Goal: Task Accomplishment & Management: Manage account settings

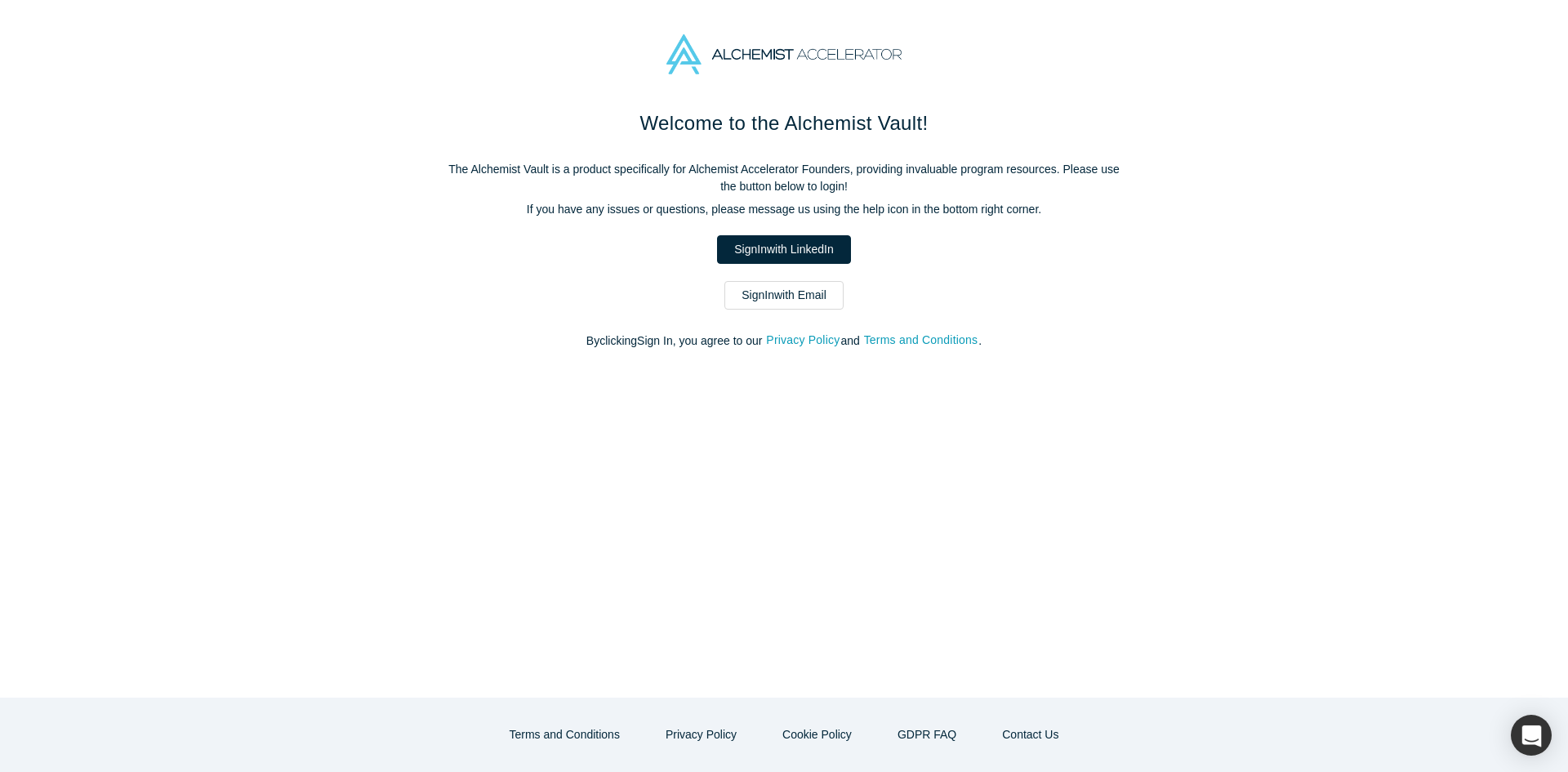
drag, startPoint x: 0, startPoint y: 0, endPoint x: 780, endPoint y: 296, distance: 834.3
click at [776, 288] on link "Sign In with Email" at bounding box center [784, 295] width 119 height 28
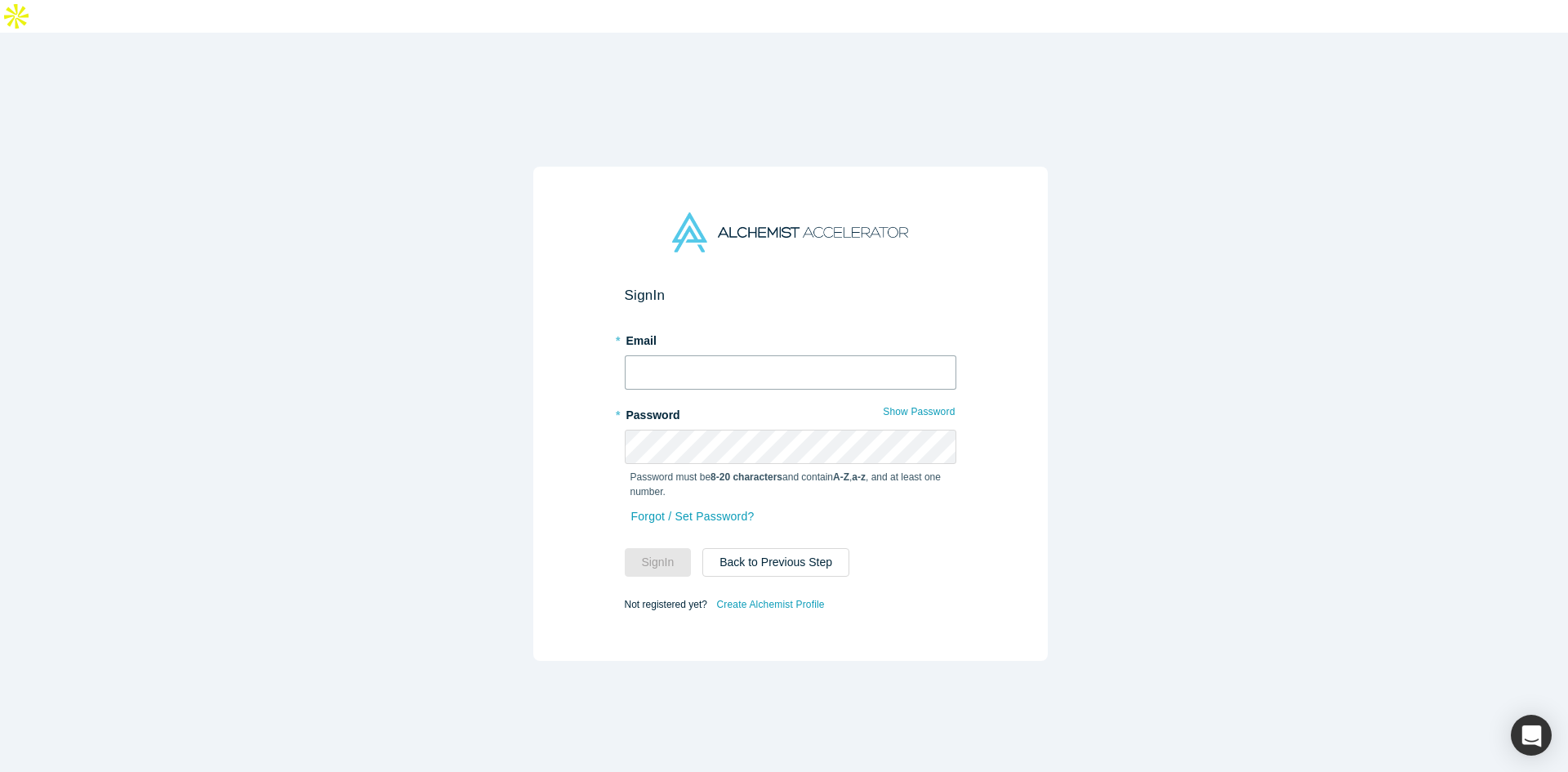
click at [723, 355] on input "text" at bounding box center [791, 372] width 332 height 34
type input "[EMAIL_ADDRESS]"
drag, startPoint x: 658, startPoint y: 533, endPoint x: 592, endPoint y: 536, distance: 66.1
click at [658, 548] on button "Sign In" at bounding box center [658, 562] width 67 height 28
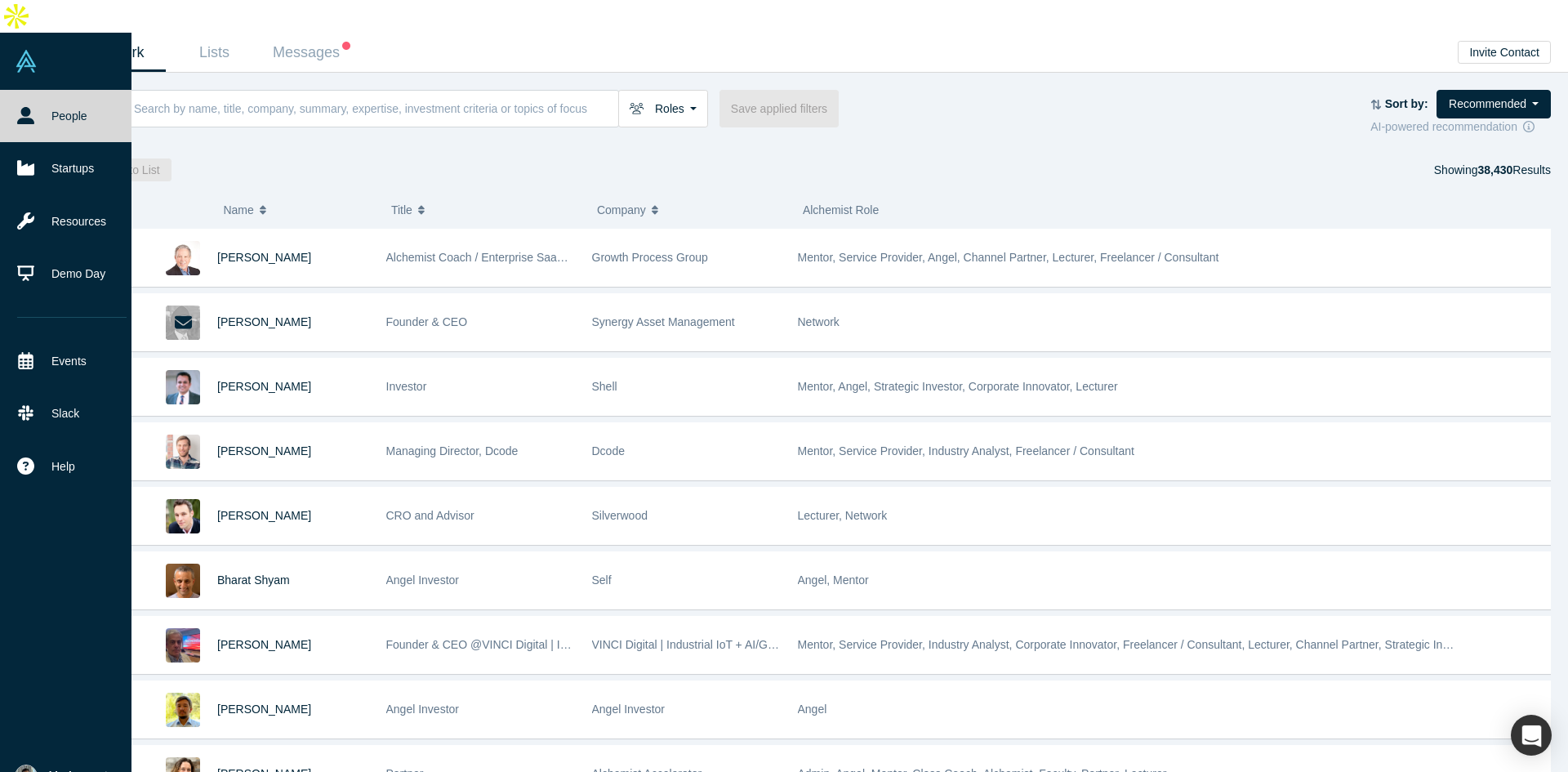
click at [24, 764] on img at bounding box center [26, 776] width 23 height 23
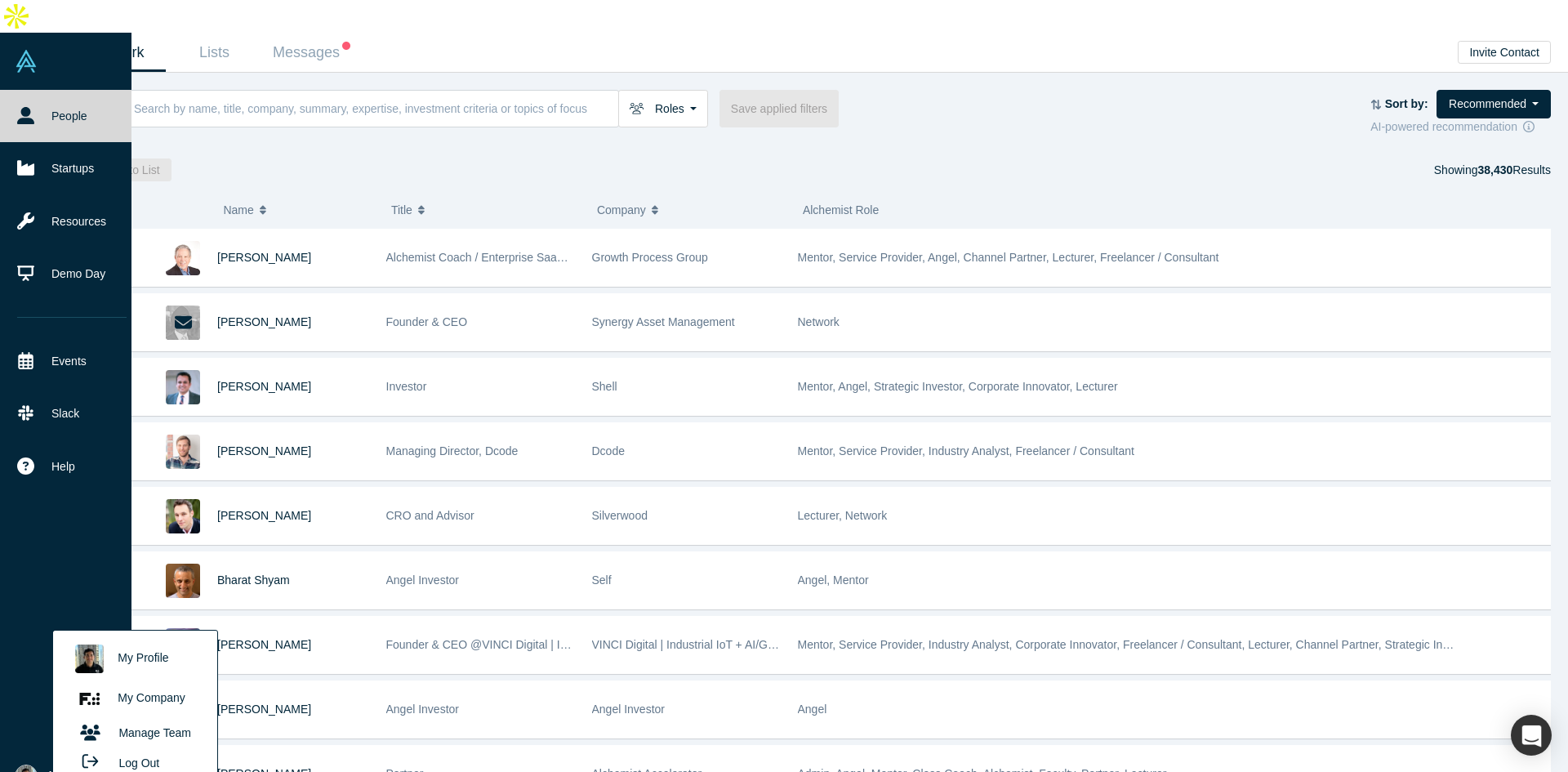
click at [144, 639] on link "My Profile" at bounding box center [134, 659] width 135 height 40
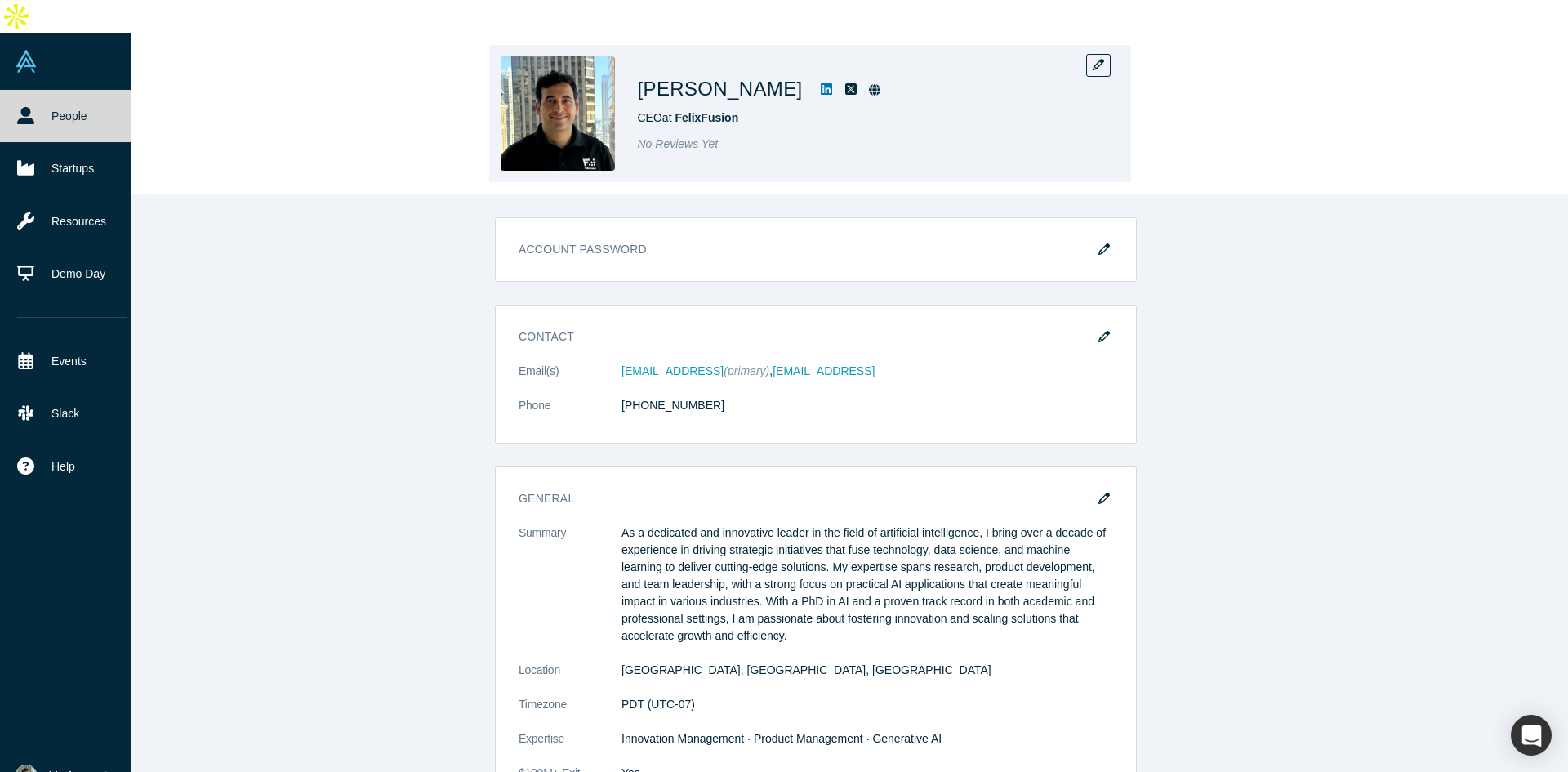
click at [553, 62] on img at bounding box center [558, 114] width 115 height 115
